Goal: Transaction & Acquisition: Subscribe to service/newsletter

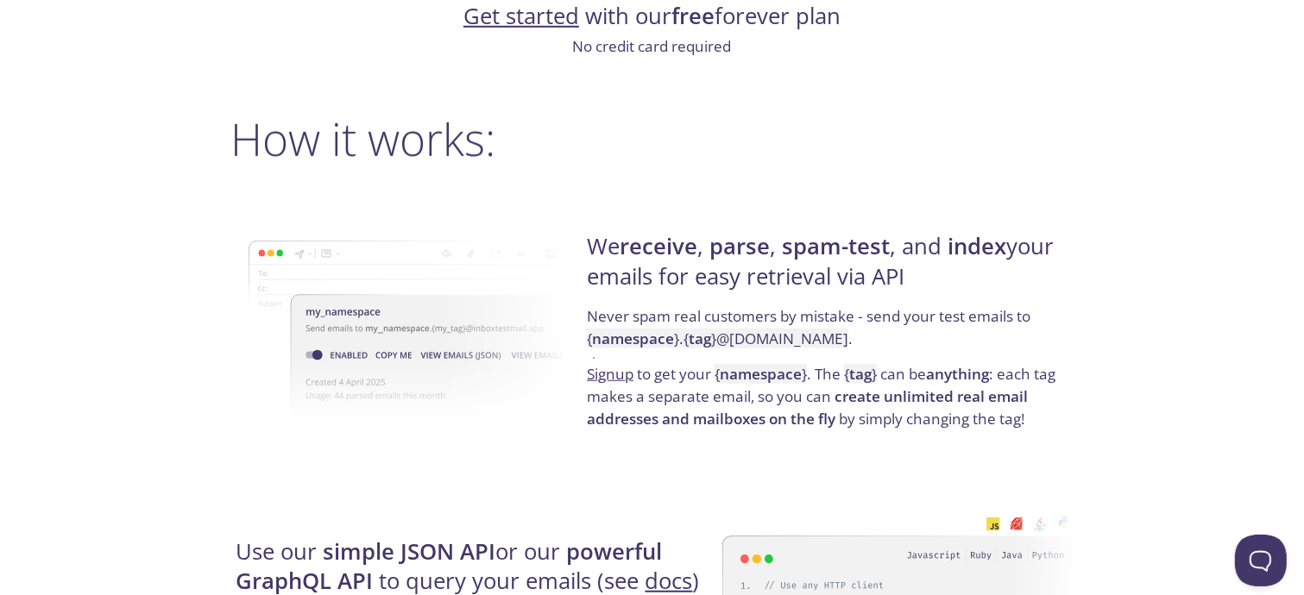
scroll to position [1178, 0]
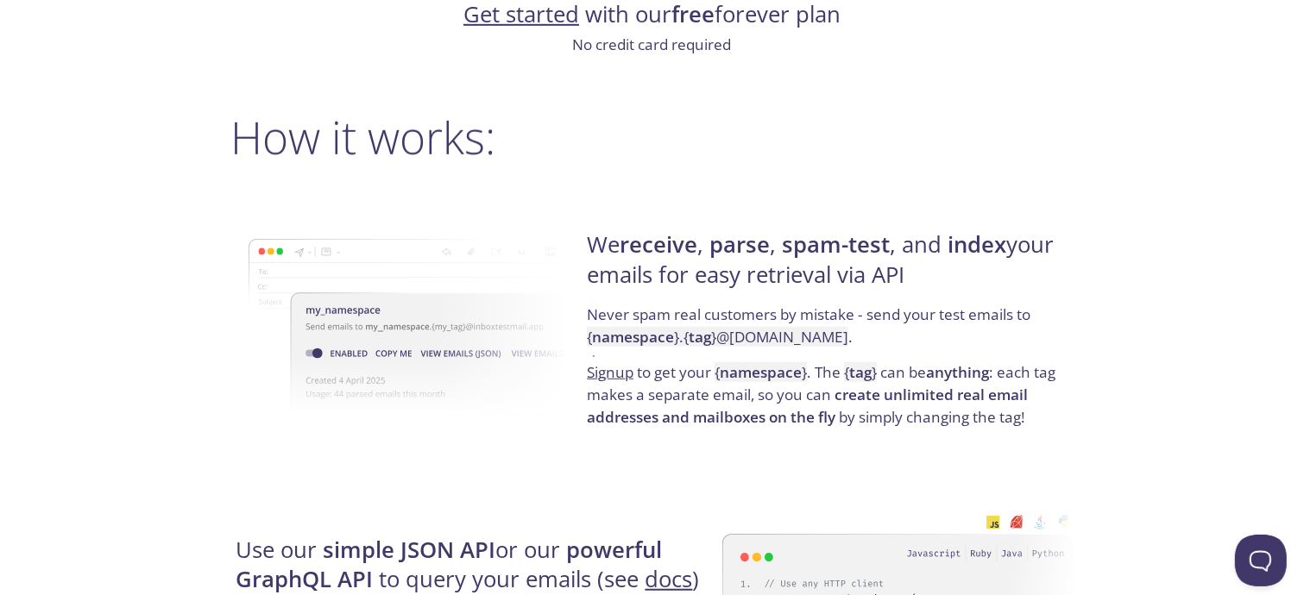
click at [512, 17] on link "Get started" at bounding box center [521, 14] width 116 height 30
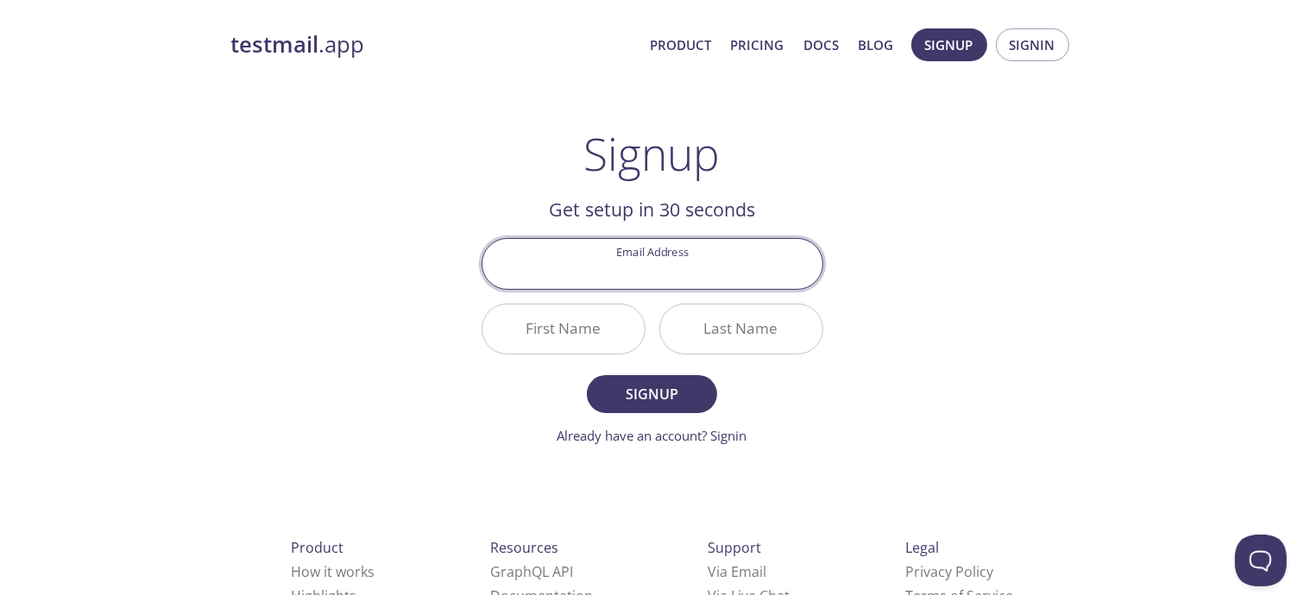
click at [648, 275] on input "Email Address" at bounding box center [652, 263] width 340 height 49
type input "[EMAIL_ADDRESS][DOMAIN_NAME]"
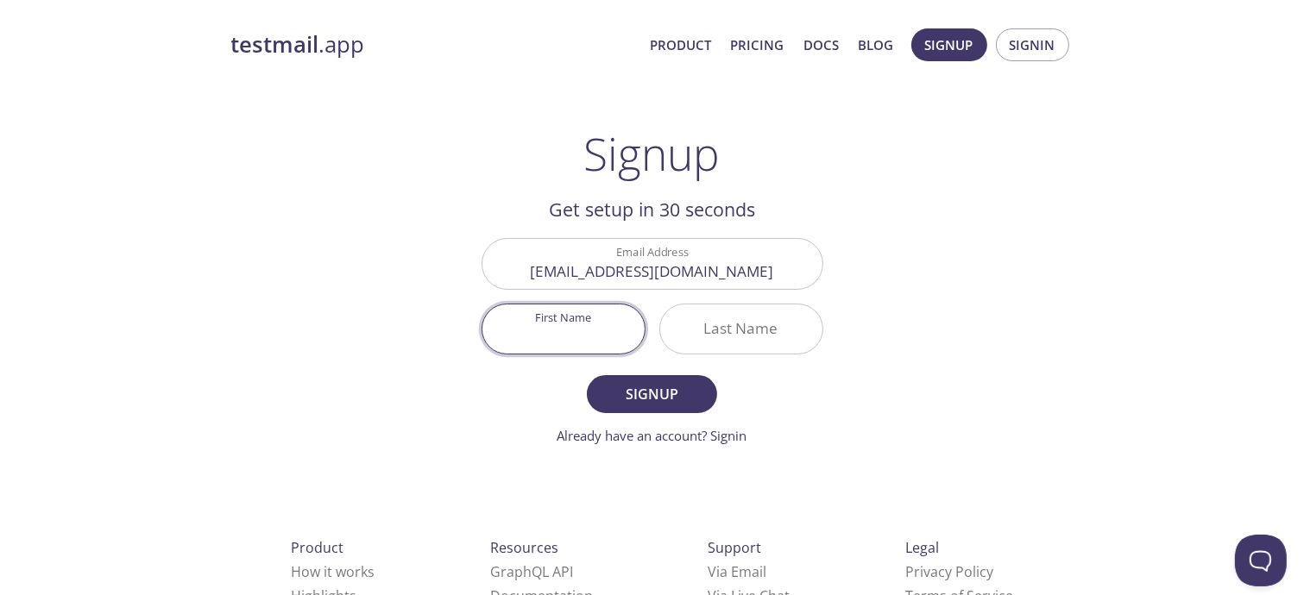
click at [571, 317] on input "First Name" at bounding box center [563, 329] width 162 height 49
click at [585, 330] on input "First Name" at bounding box center [563, 329] width 162 height 49
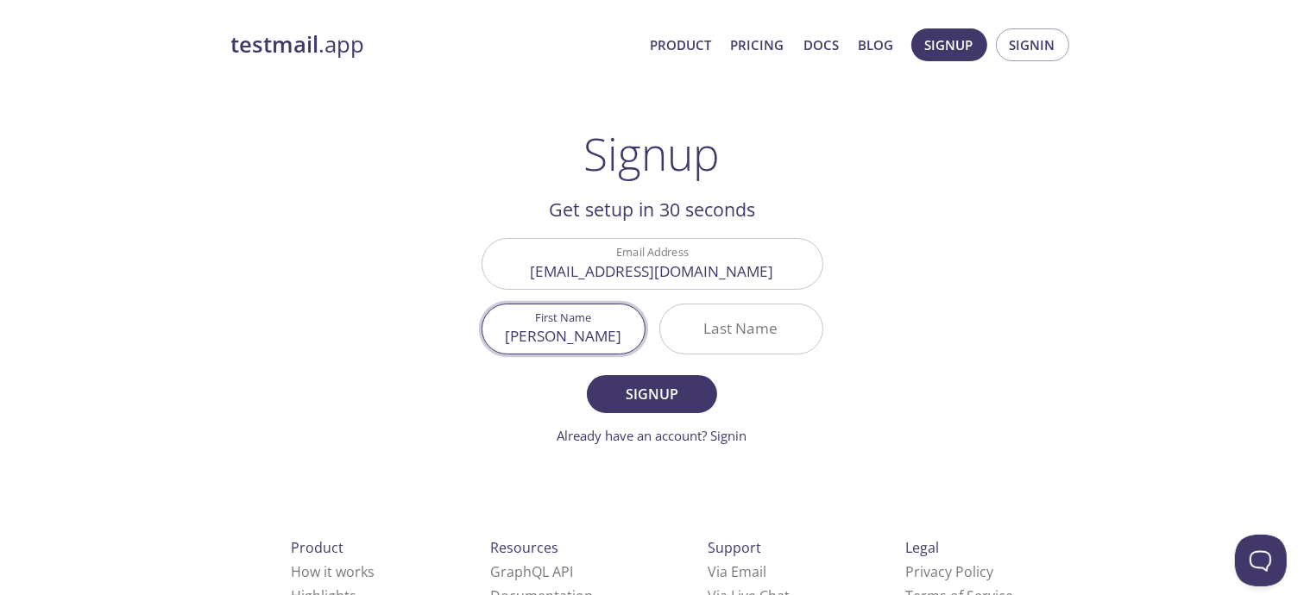
type input "[PERSON_NAME]"
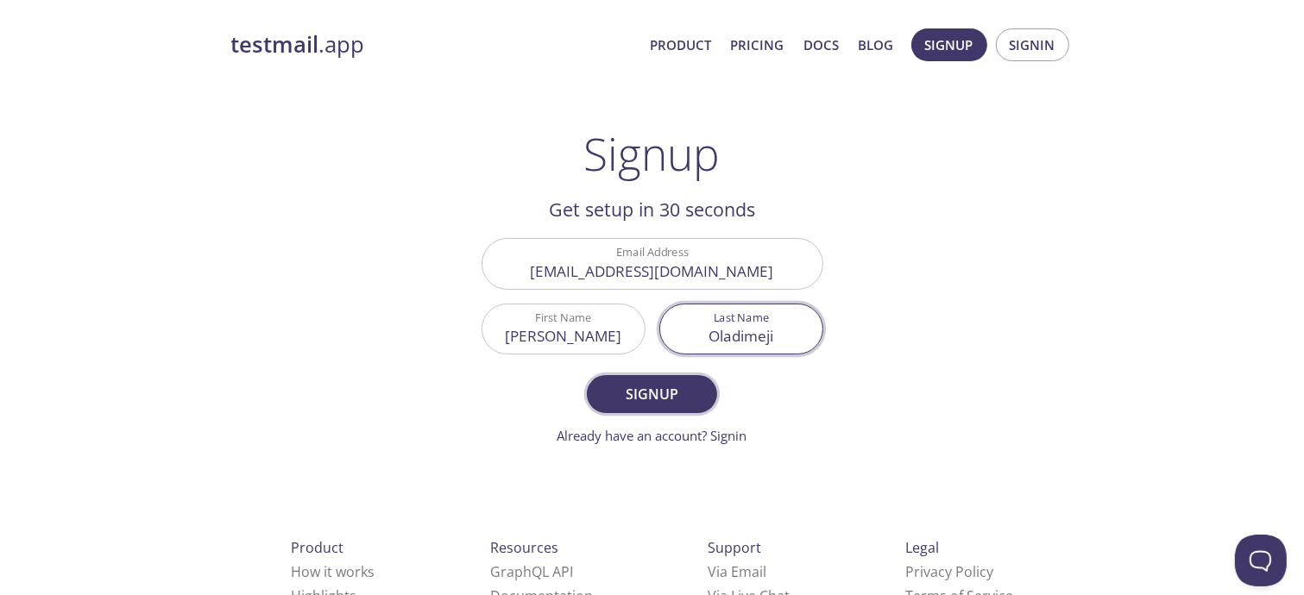
type input "Oladimeji"
click at [642, 403] on span "Signup" at bounding box center [651, 394] width 91 height 24
